Goal: Communication & Community: Ask a question

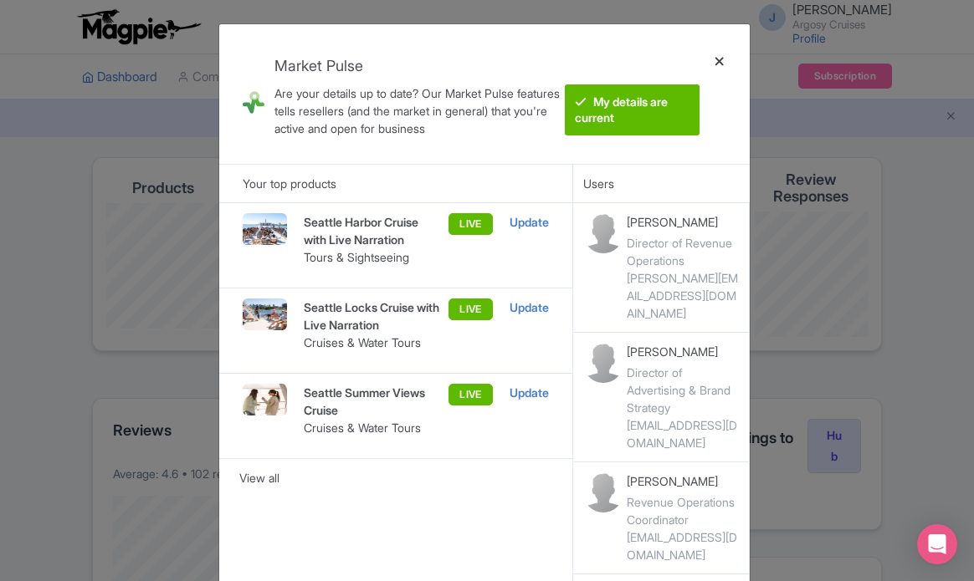
click at [726, 54] on div at bounding box center [719, 94] width 40 height 113
click at [717, 58] on div at bounding box center [719, 94] width 40 height 113
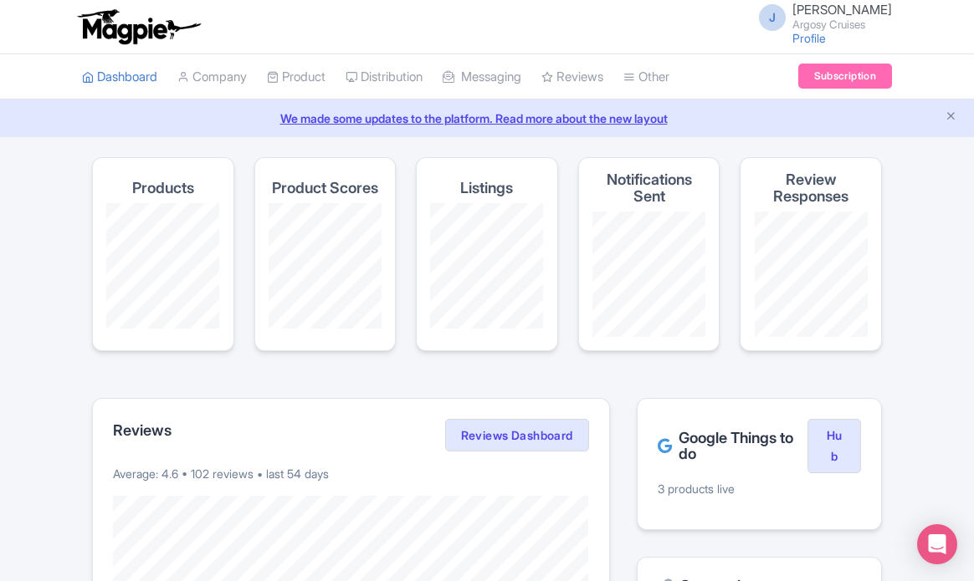
click at [832, 11] on span "[PERSON_NAME]" at bounding box center [842, 10] width 100 height 16
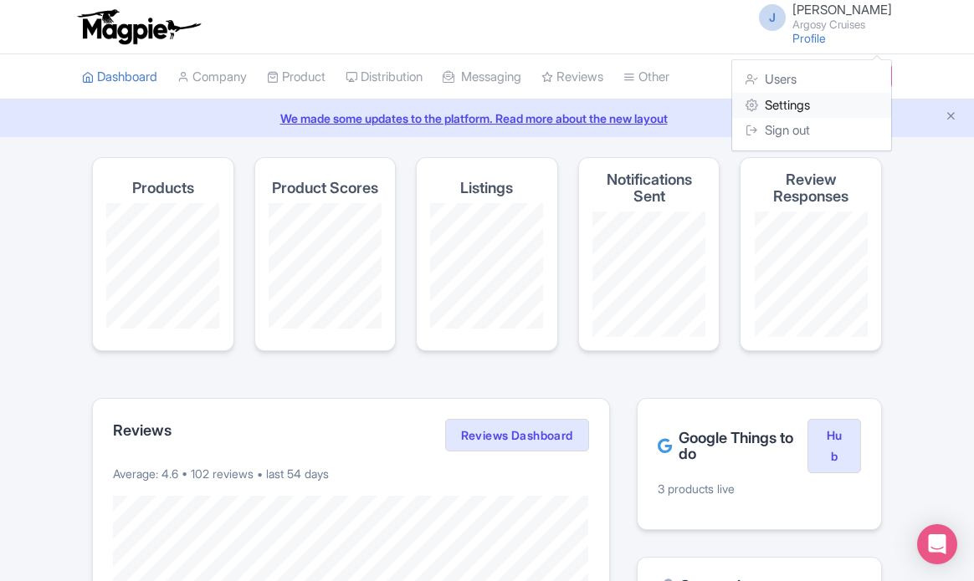
click at [784, 101] on link "Settings" at bounding box center [811, 106] width 159 height 26
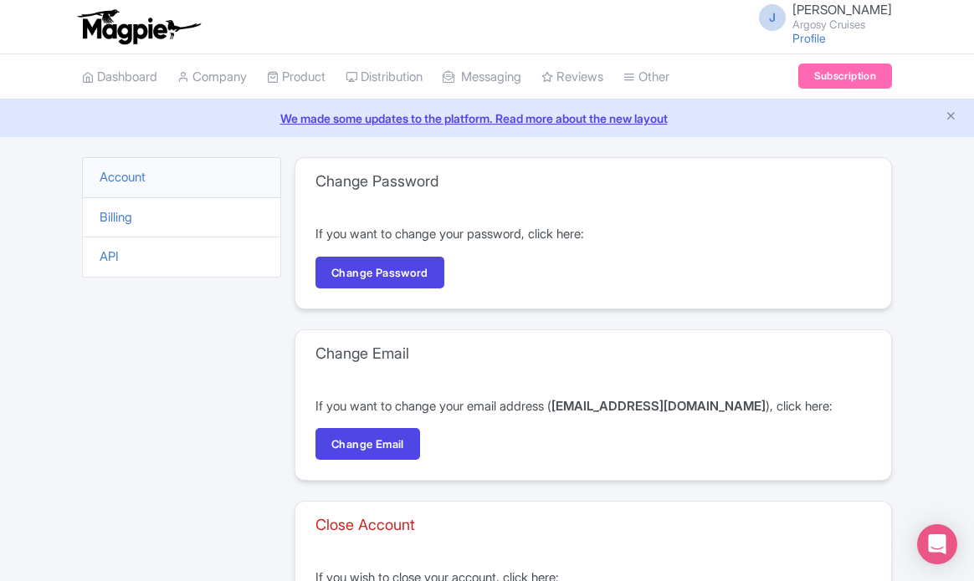
click at [156, 208] on li "Billing" at bounding box center [181, 217] width 199 height 41
click at [117, 208] on li "Billing" at bounding box center [181, 217] width 199 height 41
click at [116, 215] on link "Billing" at bounding box center [116, 217] width 33 height 16
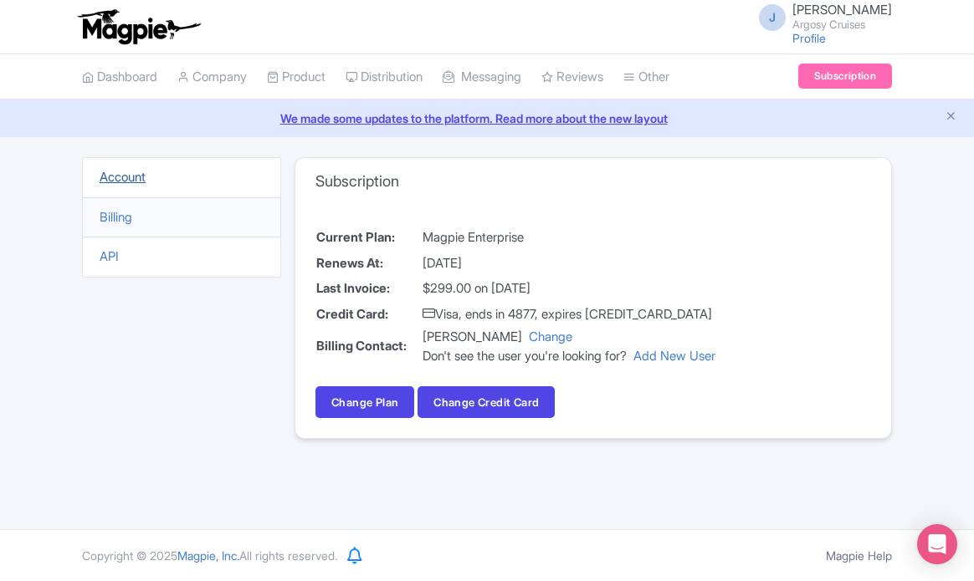
drag, startPoint x: 130, startPoint y: 183, endPoint x: 130, endPoint y: 171, distance: 12.5
click at [130, 182] on link "Account" at bounding box center [123, 177] width 46 height 16
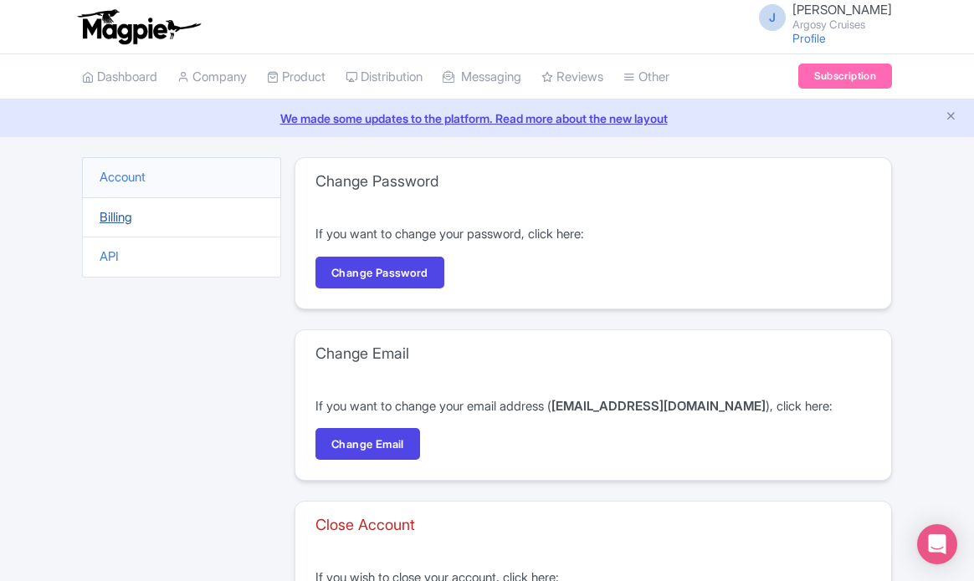
click at [119, 214] on link "Billing" at bounding box center [116, 217] width 33 height 16
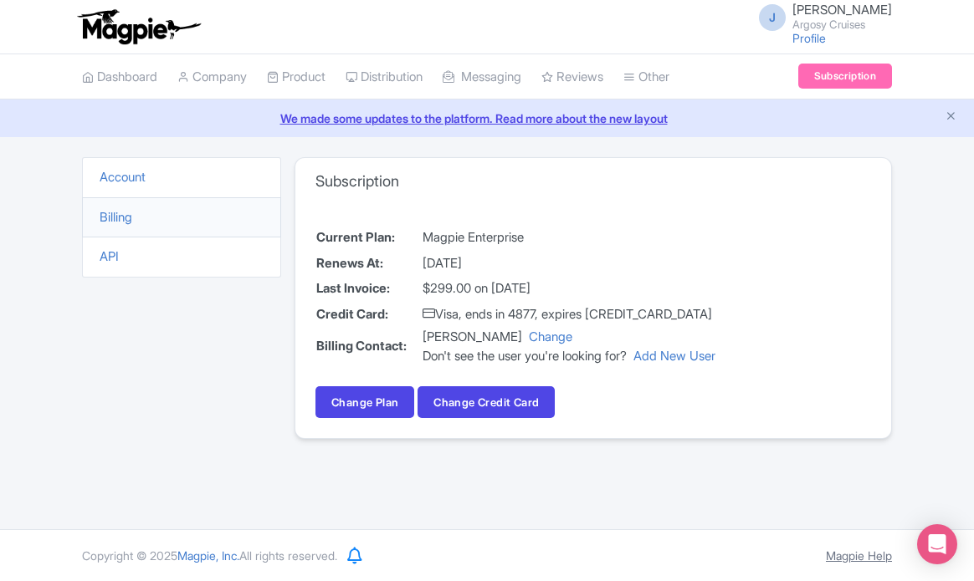
click at [850, 559] on link "Magpie Help" at bounding box center [859, 556] width 66 height 14
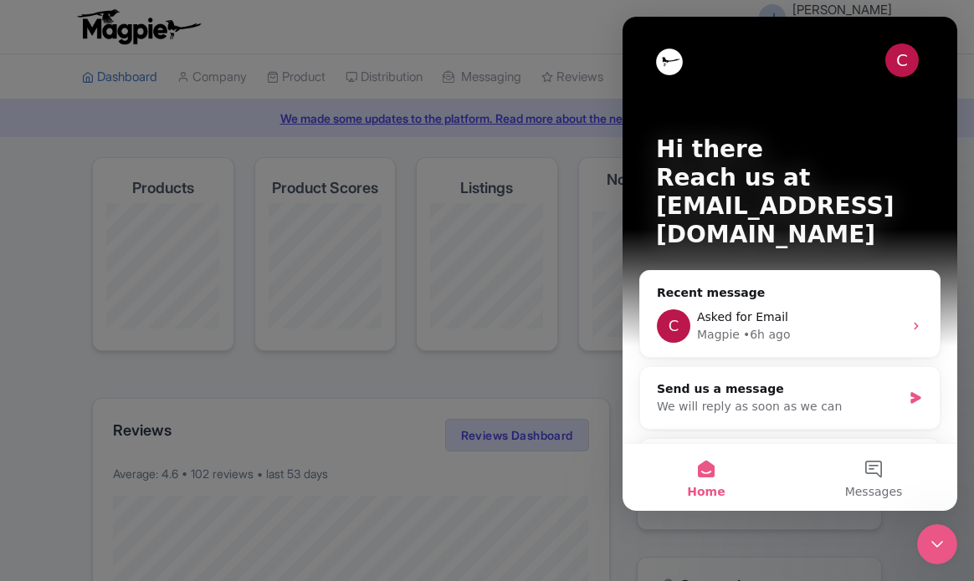
click at [504, 380] on div at bounding box center [487, 290] width 974 height 581
click at [933, 535] on icon "Close Intercom Messenger" at bounding box center [937, 544] width 20 height 20
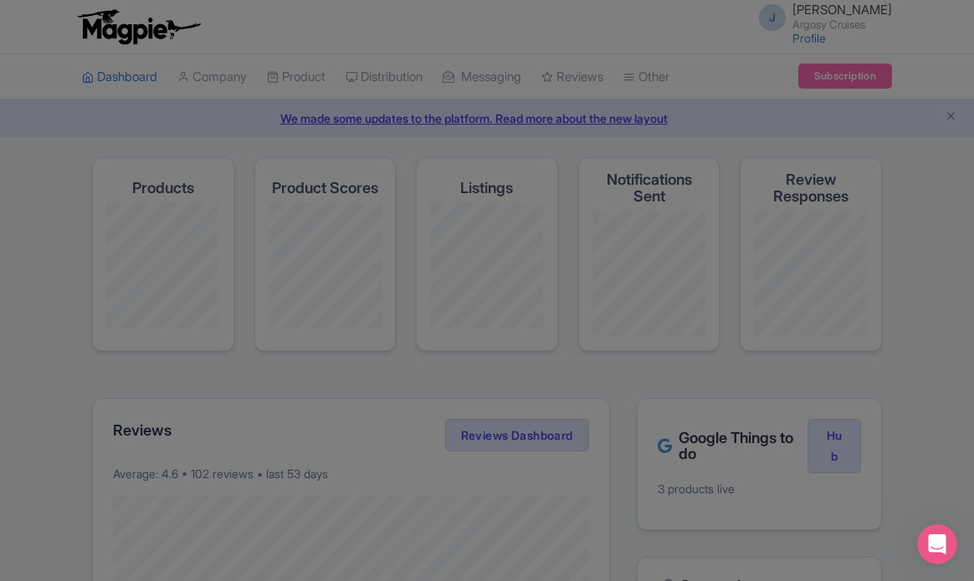
drag, startPoint x: 688, startPoint y: 106, endPoint x: 688, endPoint y: 96, distance: 10.0
click at [688, 101] on div at bounding box center [487, 290] width 974 height 581
click at [688, 85] on div at bounding box center [487, 290] width 974 height 581
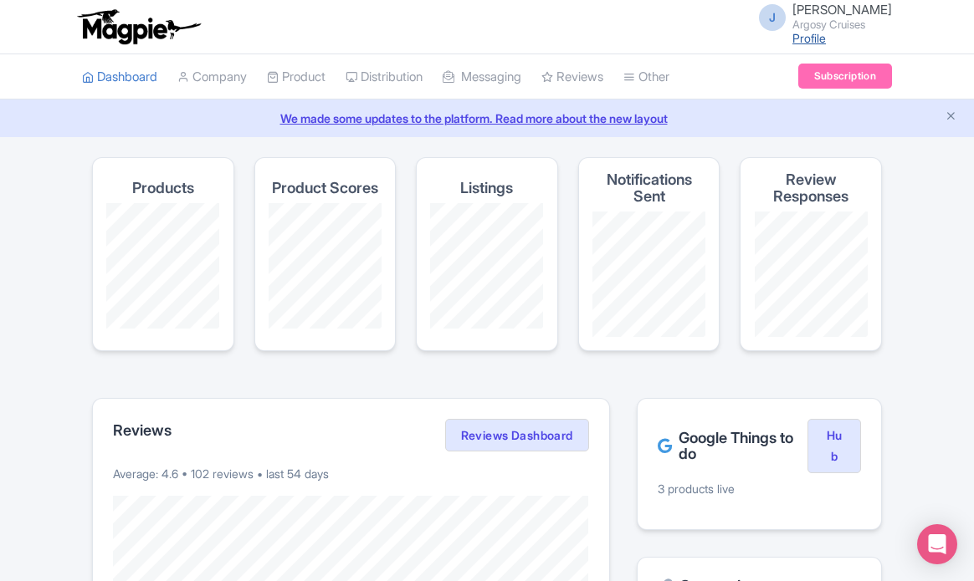
click at [826, 37] on link "Profile" at bounding box center [808, 38] width 33 height 14
click at [785, 17] on span "J" at bounding box center [772, 17] width 27 height 27
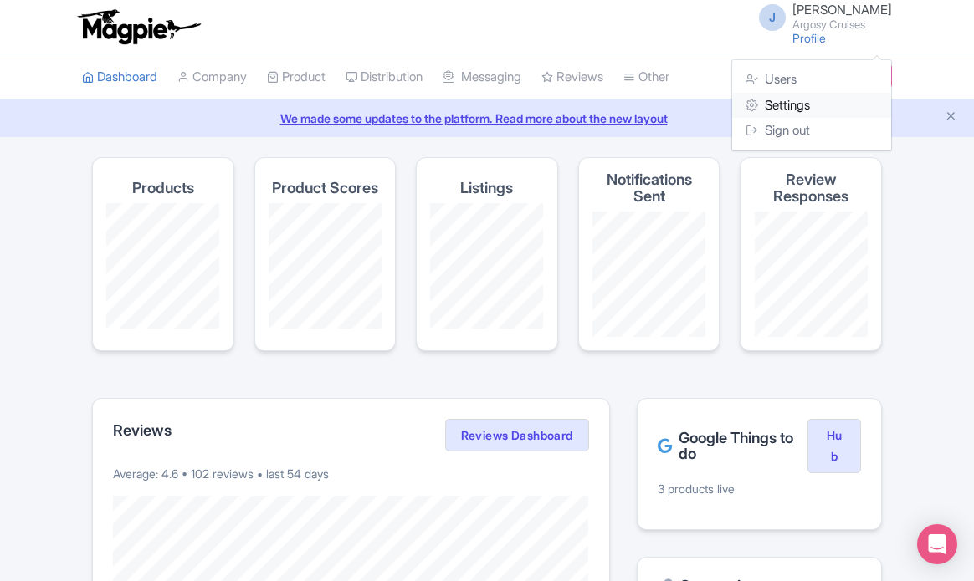
click at [812, 106] on link "Settings" at bounding box center [811, 106] width 159 height 26
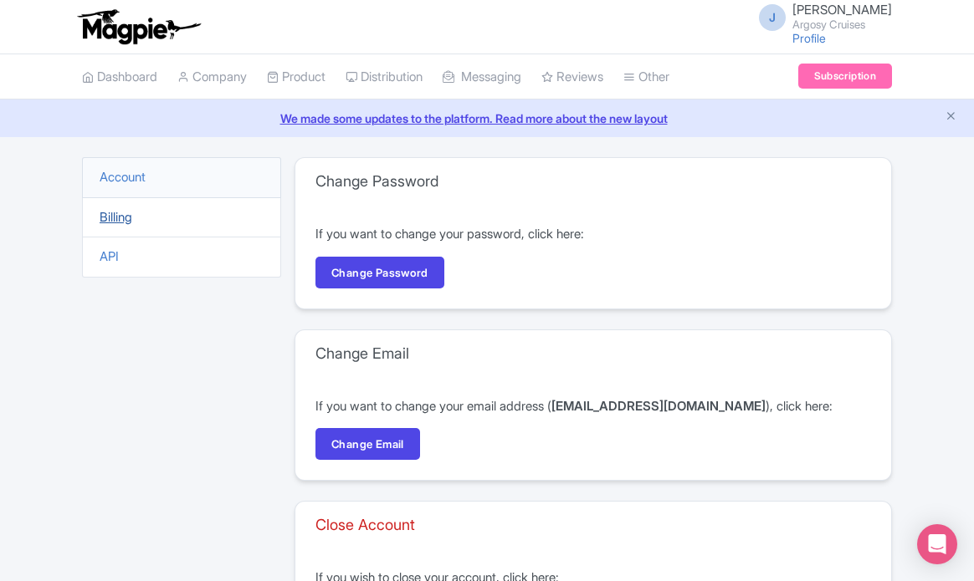
click at [102, 219] on link "Billing" at bounding box center [116, 217] width 33 height 16
click at [110, 217] on link "Billing" at bounding box center [116, 217] width 33 height 16
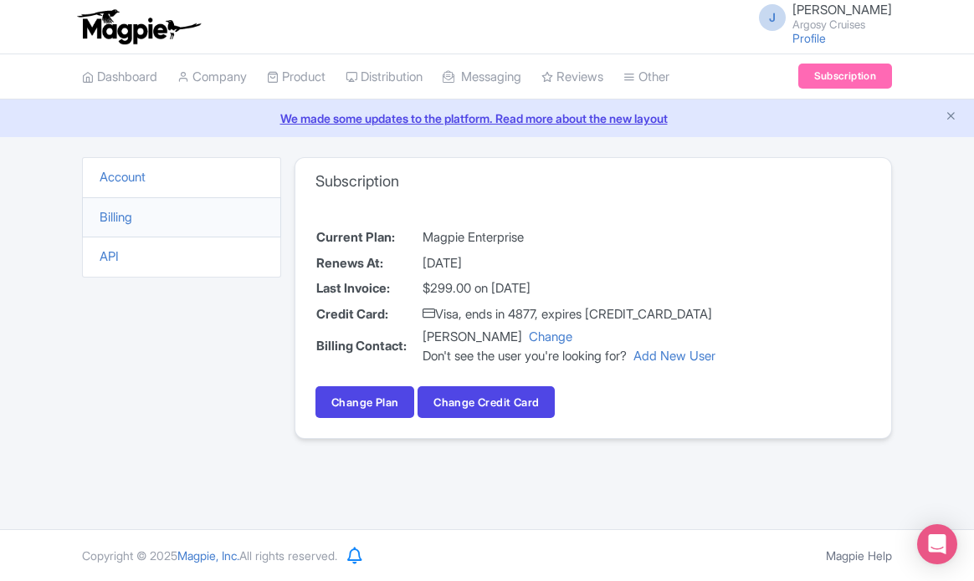
click at [456, 292] on td "$299.00 on July 25, 2025" at bounding box center [569, 289] width 294 height 26
click at [944, 552] on icon "Open Intercom Messenger" at bounding box center [937, 545] width 22 height 22
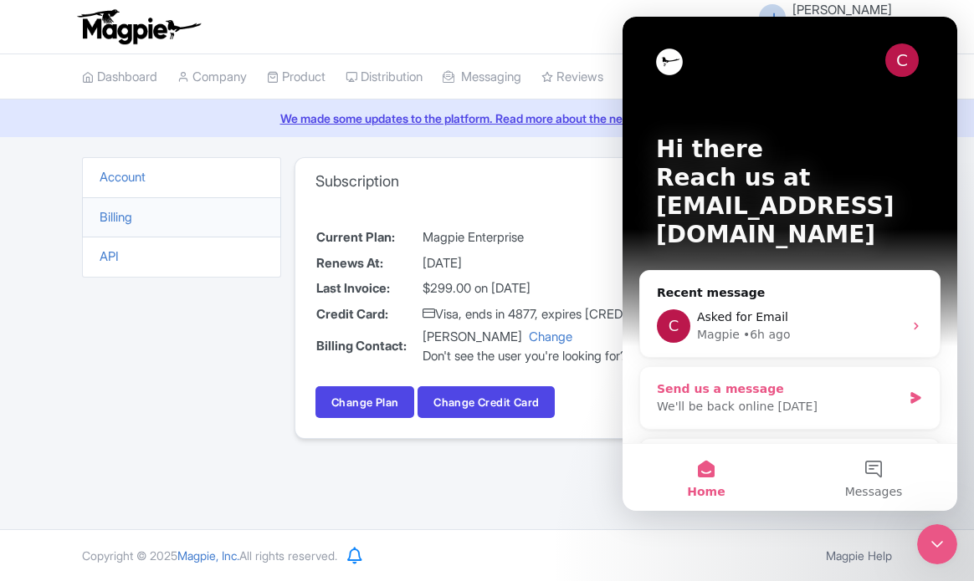
click at [721, 381] on div "Send us a message" at bounding box center [779, 390] width 245 height 18
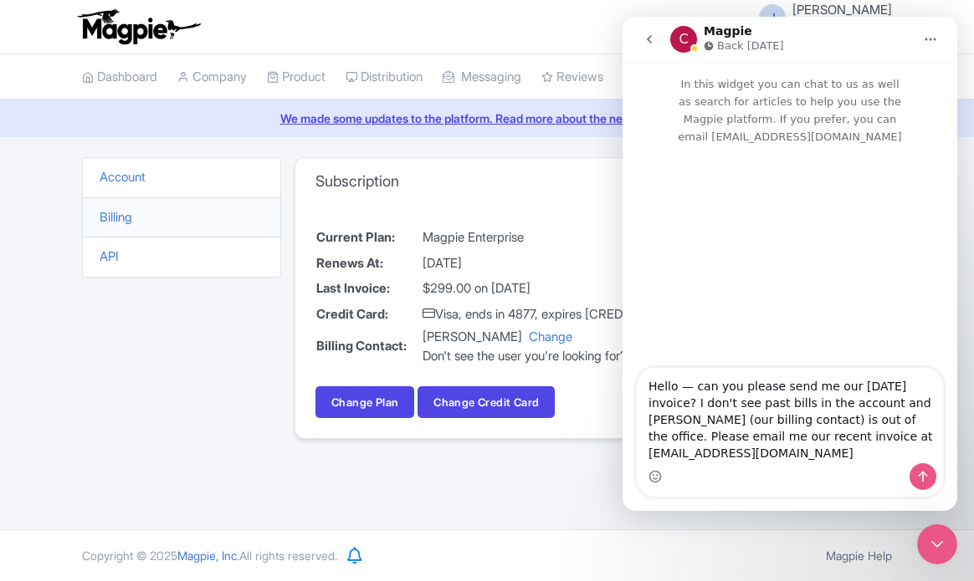
drag, startPoint x: 814, startPoint y: 449, endPoint x: 632, endPoint y: 446, distance: 181.5
click at [632, 446] on div "Hello — can you please send me our July 25th invoice? I don't see past bills in…" at bounding box center [789, 432] width 335 height 130
click at [848, 450] on textarea "Hello — can you please send me our July 25th invoice? I don't see past bills in…" at bounding box center [790, 415] width 306 height 95
type textarea "Hello — can you please send me our July 25th invoice? I don't see past bills in…"
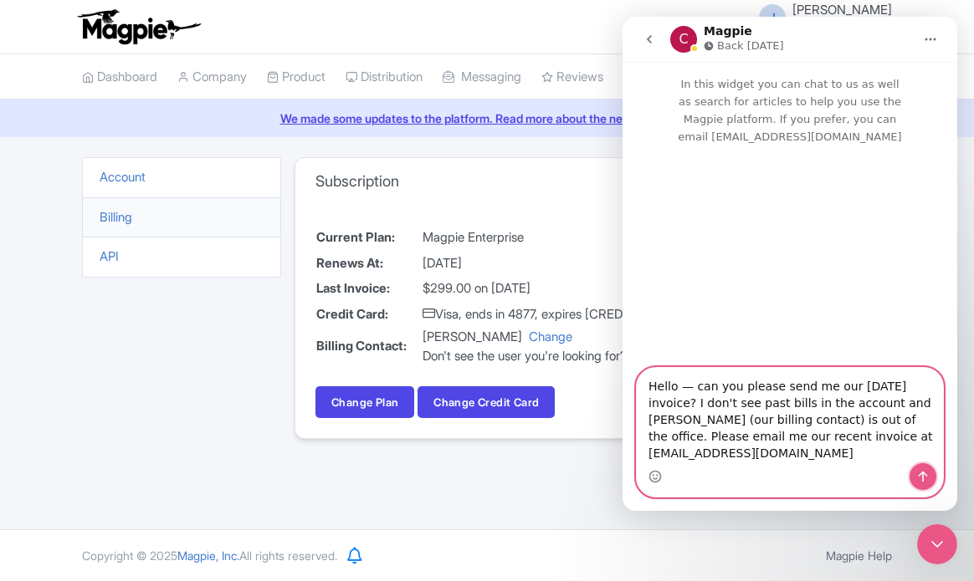
click at [923, 478] on icon "Send a message…" at bounding box center [922, 477] width 9 height 11
